Goal: Transaction & Acquisition: Book appointment/travel/reservation

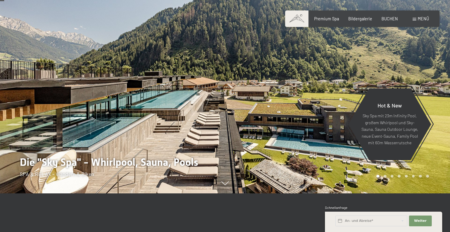
scroll to position [43, 0]
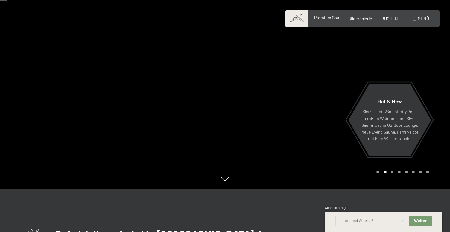
click at [331, 20] on span "Premium Spa" at bounding box center [326, 17] width 25 height 5
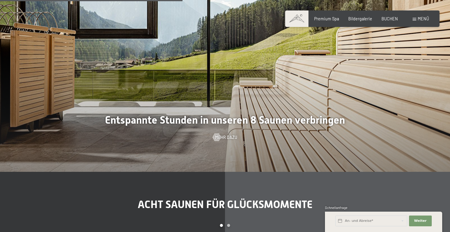
scroll to position [1531, 0]
click at [393, 17] on span "BUCHEN" at bounding box center [389, 17] width 16 height 5
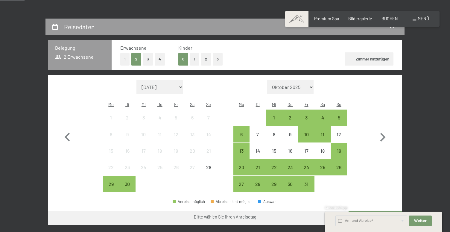
scroll to position [108, 0]
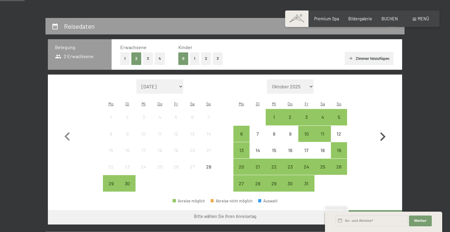
click at [379, 132] on icon "button" at bounding box center [382, 136] width 17 height 17
select select "[DATE]"
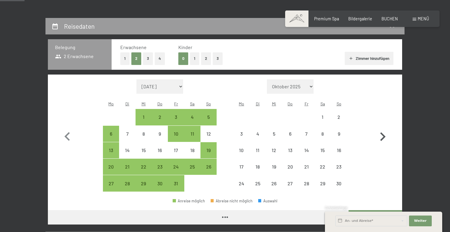
select select "[DATE]"
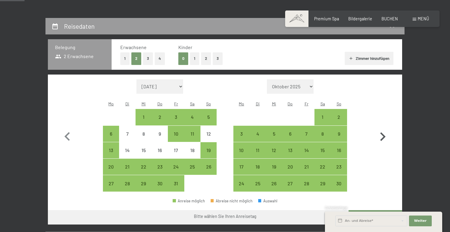
click at [380, 132] on icon "button" at bounding box center [382, 136] width 17 height 17
select select "[DATE]"
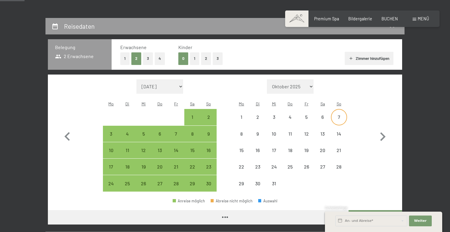
select select "[DATE]"
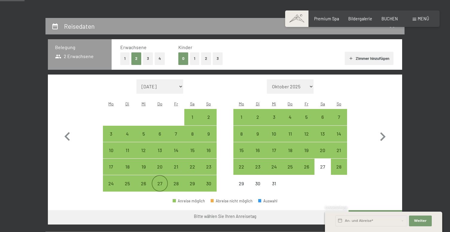
click at [162, 181] on div "27" at bounding box center [159, 188] width 15 height 15
select select "[DATE]"
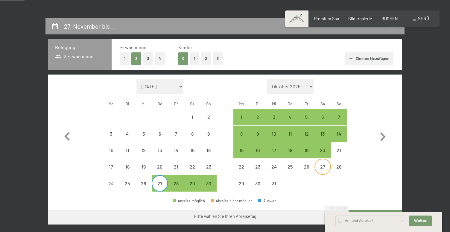
click at [327, 164] on div "27" at bounding box center [322, 171] width 15 height 15
select select "[DATE]"
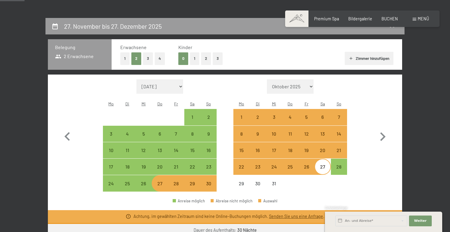
click at [326, 164] on div "27" at bounding box center [322, 171] width 15 height 15
select select "[DATE]"
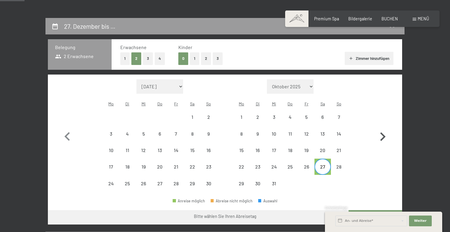
click at [384, 133] on icon "button" at bounding box center [382, 136] width 5 height 9
select select "[DATE]"
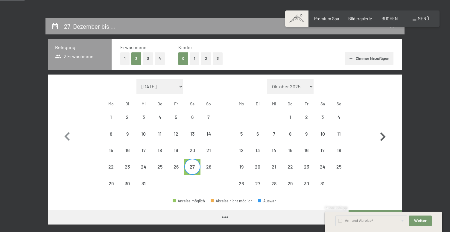
select select "[DATE]"
